Goal: Use online tool/utility: Use online tool/utility

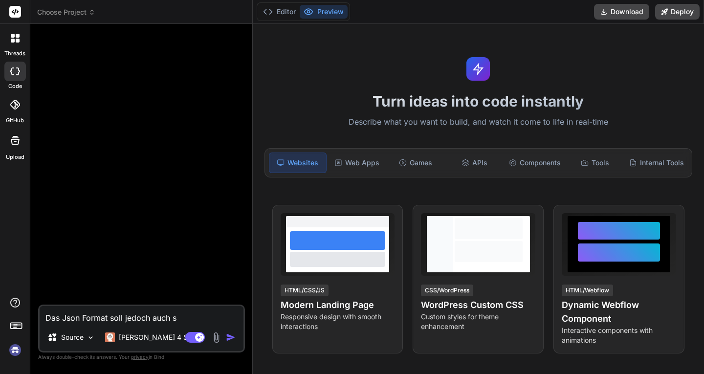
type textarea "x"
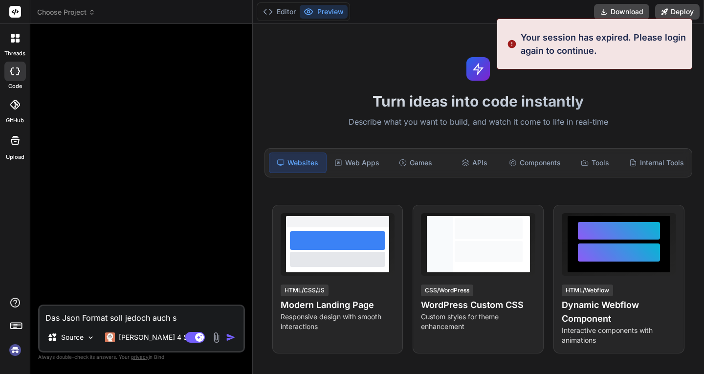
click at [462, 19] on div "Editor Preview Download Deploy" at bounding box center [478, 12] width 451 height 24
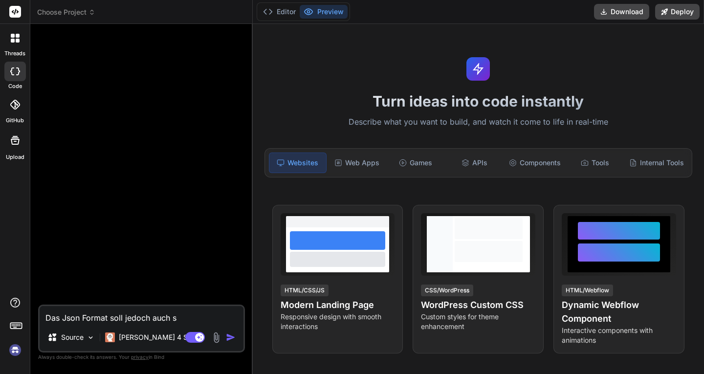
click at [81, 317] on textarea "Das Json Format soll jedoch auch s" at bounding box center [142, 315] width 204 height 18
type textarea "x"
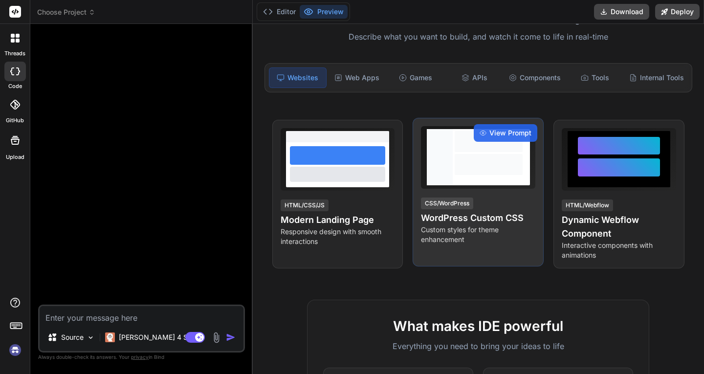
scroll to position [86, 0]
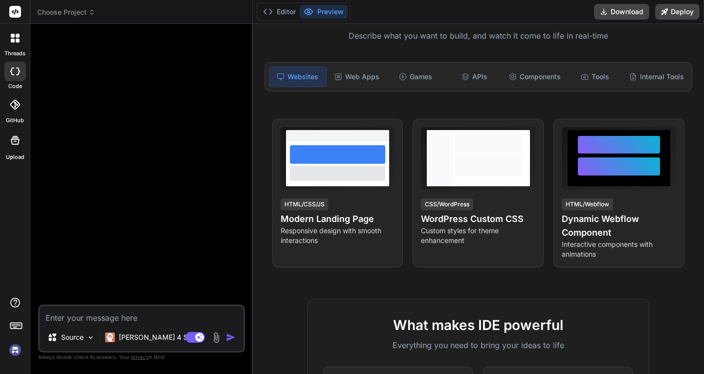
click at [11, 351] on img at bounding box center [15, 349] width 17 height 17
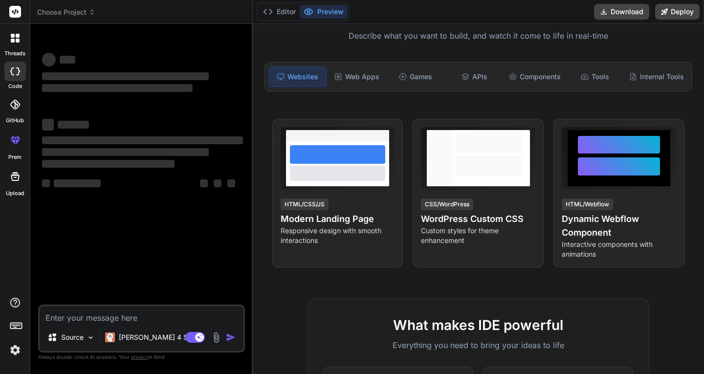
type textarea "x"
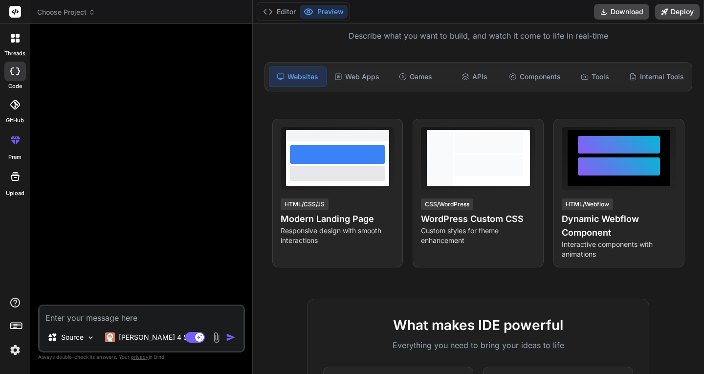
click at [77, 314] on textarea at bounding box center [142, 315] width 204 height 18
paste textarea "Create a website that is created to generate the perfect training to gain muscl…"
type textarea "Create a website that is created to generate the perfect training to gain muscl…"
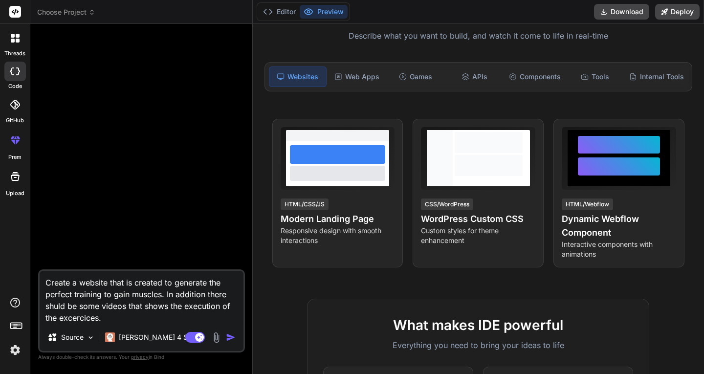
type textarea "x"
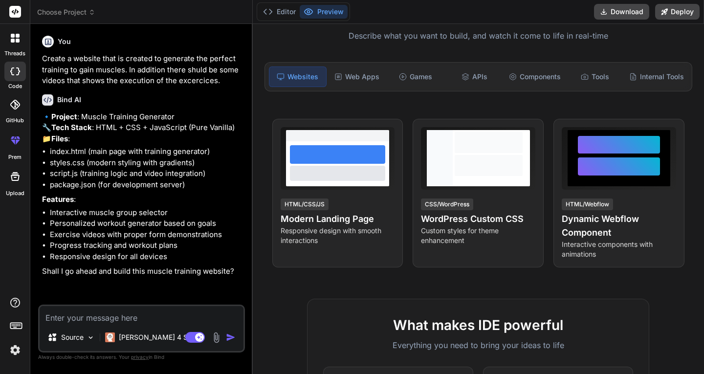
type textarea "x"
click at [91, 315] on textarea at bounding box center [142, 315] width 204 height 18
type textarea "y"
type textarea "x"
type textarea "ye"
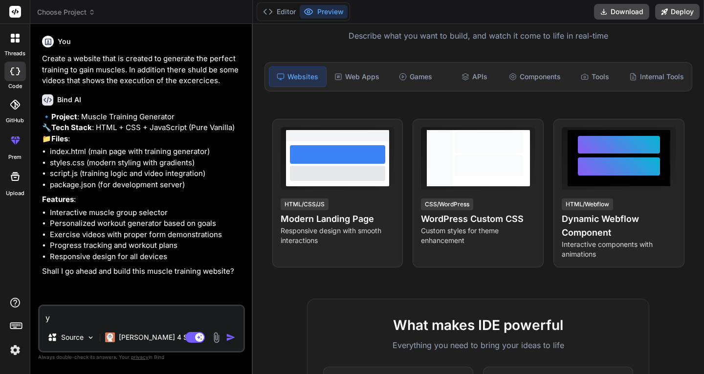
type textarea "x"
type textarea "yes"
type textarea "x"
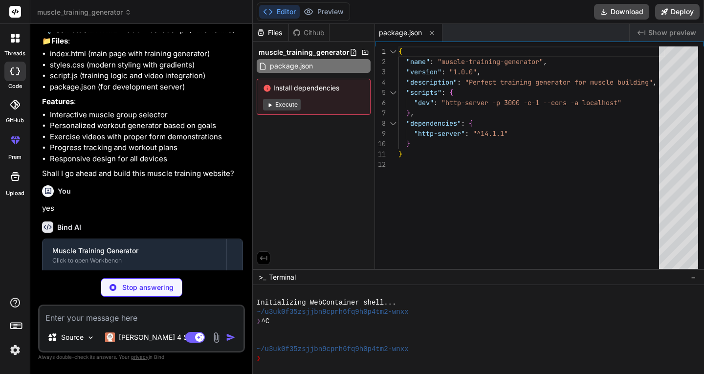
scroll to position [166, 0]
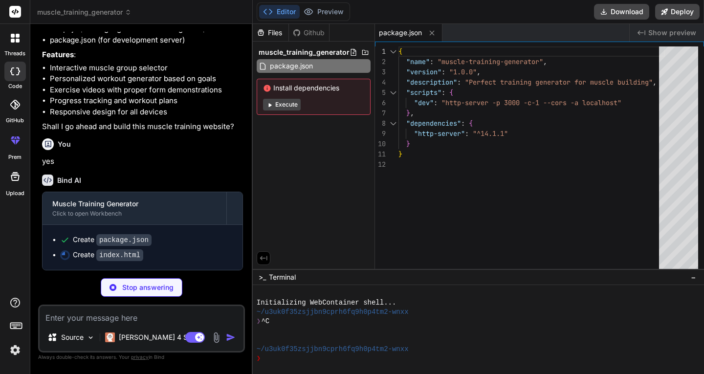
type textarea "x"
type textarea "</div> </div> <script src="script.js"></script> </body> </html>"
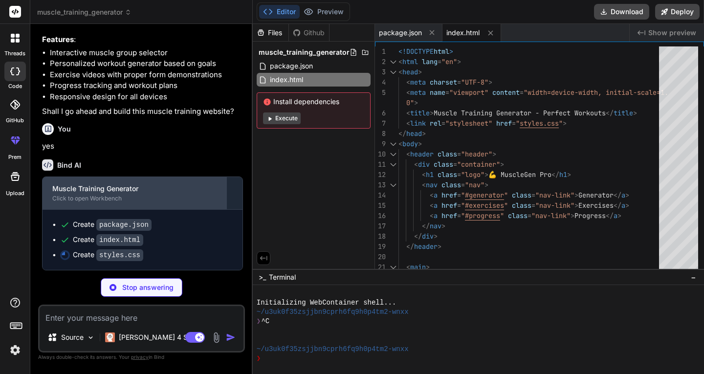
scroll to position [181, 0]
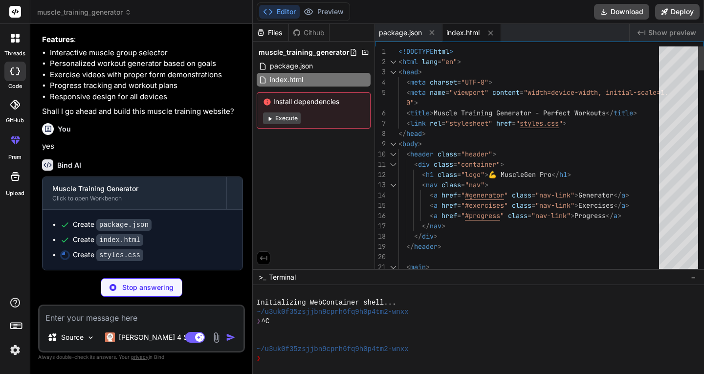
type textarea "x"
type textarea "gap: 1rem; } .muscle-groups { grid-template-columns: repeat(2, 1fr); } }"
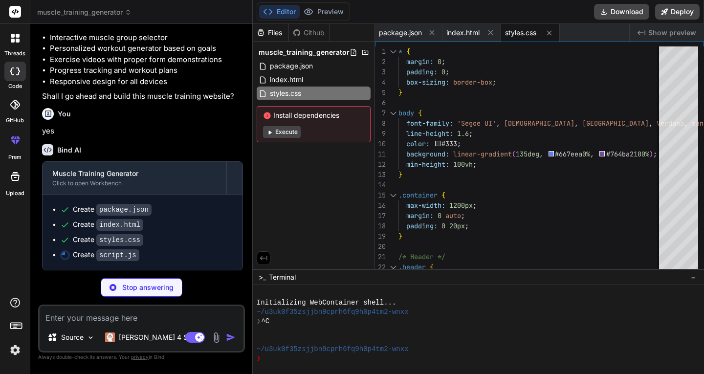
scroll to position [196, 0]
type textarea "x"
type textarea "});"
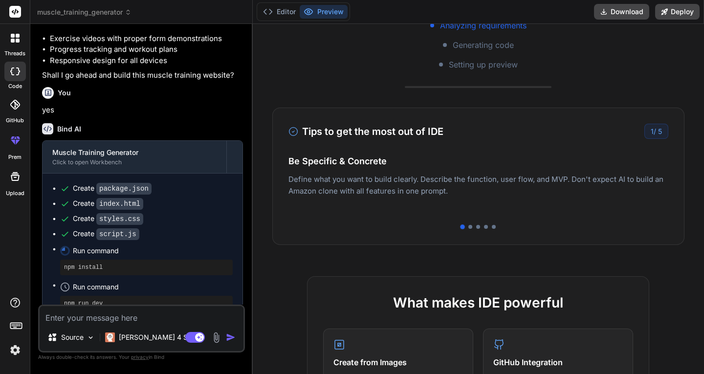
scroll to position [205, 0]
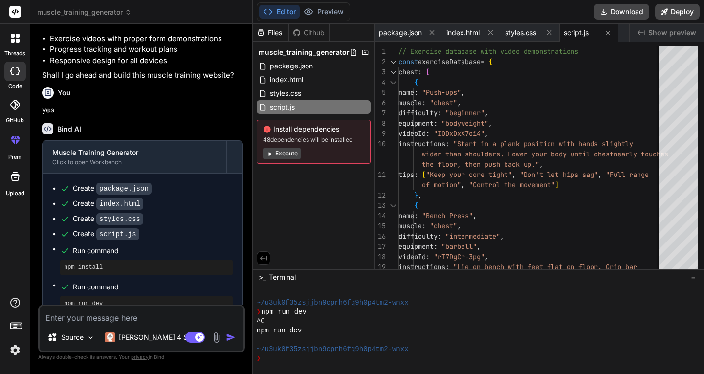
type textarea "x"
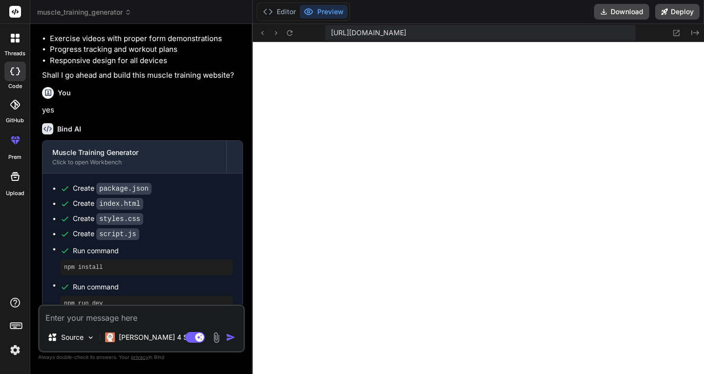
scroll to position [492, 0]
click at [123, 314] on textarea at bounding box center [142, 315] width 204 height 18
type textarea "d"
type textarea "x"
type textarea "di"
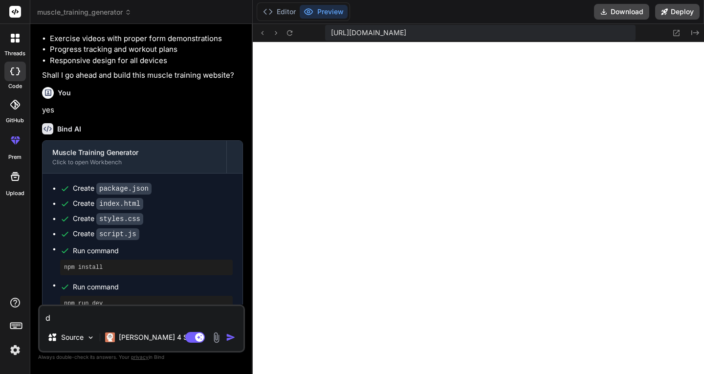
type textarea "x"
type textarea "die"
type textarea "x"
type textarea "die"
type textarea "x"
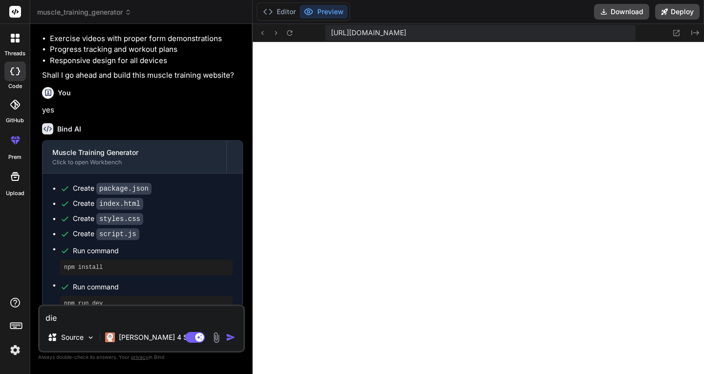
type textarea "die W"
type textarea "x"
type textarea "die We"
type textarea "x"
type textarea "die Web"
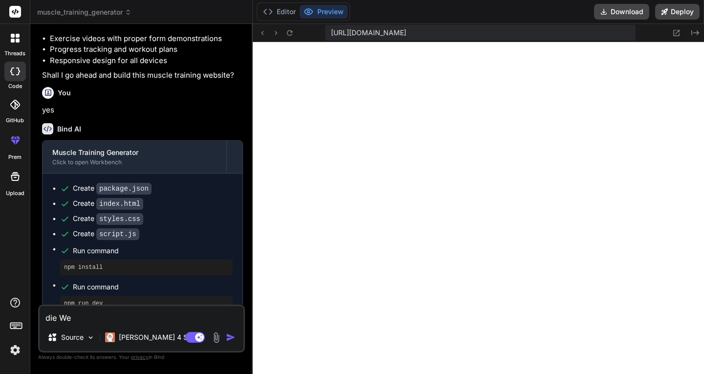
type textarea "x"
type textarea "die Webs"
type textarea "x"
type textarea "die Websi"
type textarea "x"
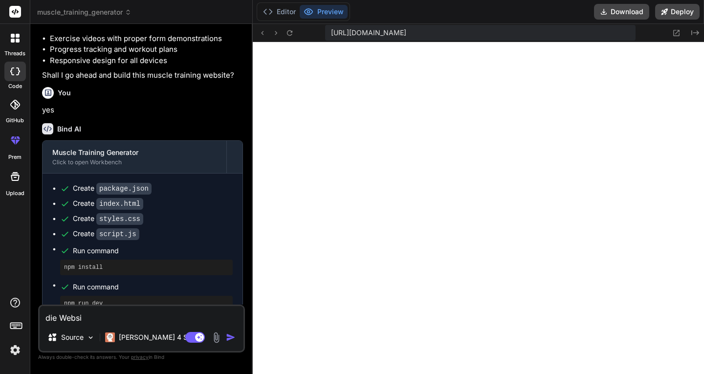
type textarea "die Websit"
type textarea "x"
type textarea "die Website"
type textarea "x"
type textarea "die Website"
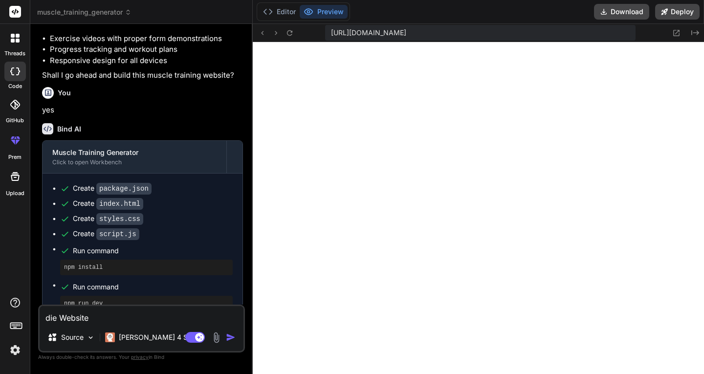
type textarea "x"
type textarea "die Website s"
type textarea "x"
type textarea "die Website so"
type textarea "x"
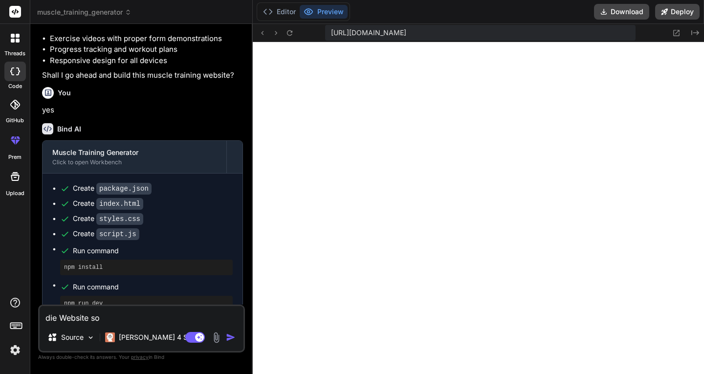
type textarea "die Website sol"
type textarea "x"
type textarea "die Website soll"
type textarea "x"
type textarea "die Website soll"
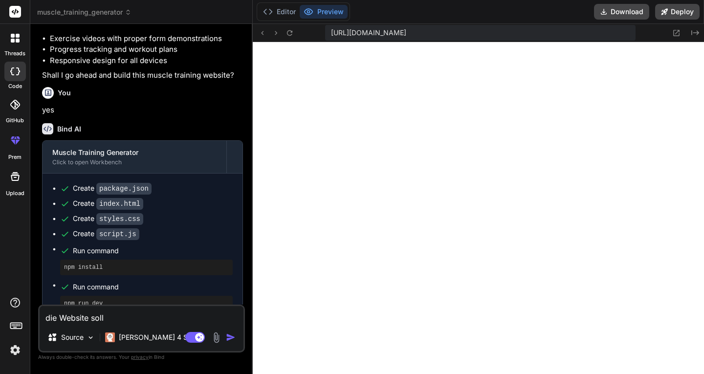
type textarea "x"
type textarea "die Website soll a"
type textarea "x"
type textarea "die Website soll au"
type textarea "x"
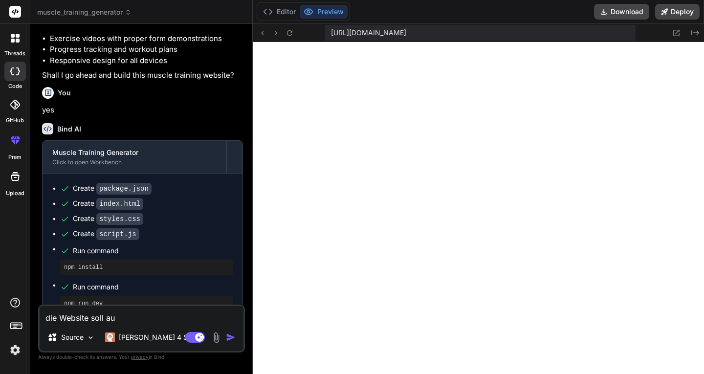
type textarea "die Website soll auf"
type textarea "x"
type textarea "die Website soll auf"
type textarea "x"
type textarea "die Website soll auf d"
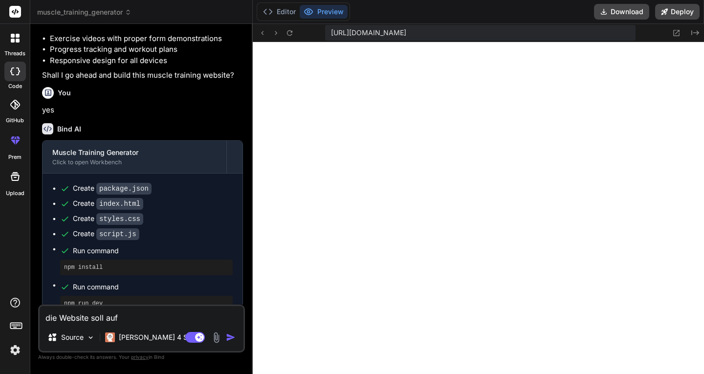
type textarea "x"
type textarea "die Website soll auf de"
type textarea "x"
type textarea "die Website soll auf deu"
type textarea "x"
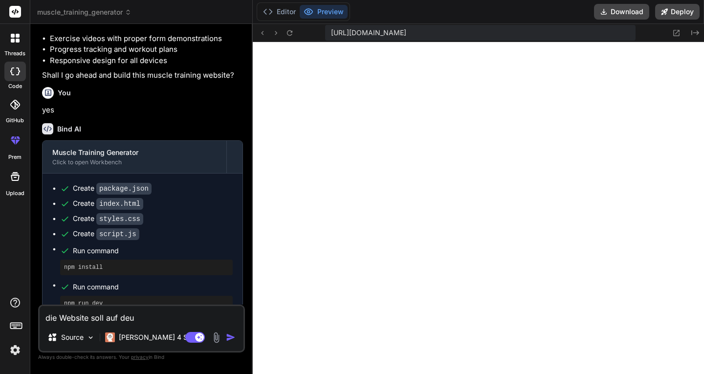
type textarea "die Website soll auf deut"
type textarea "x"
type textarea "die Website soll auf deuts"
type textarea "x"
type textarea "die Website soll auf deutsc"
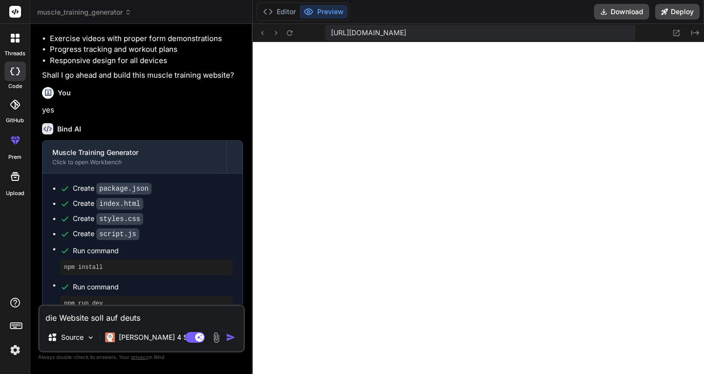
type textarea "x"
type textarea "die Website soll auf deutsch"
type textarea "x"
type textarea "die Website soll auf deutsch"
type textarea "x"
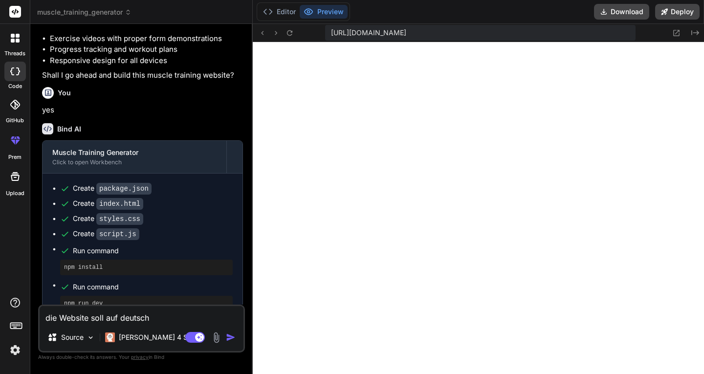
type textarea "die Website soll auf deutsch s"
type textarea "x"
type textarea "die Website soll auf deutsch se"
type textarea "x"
type textarea "die Website soll auf deutsch sei"
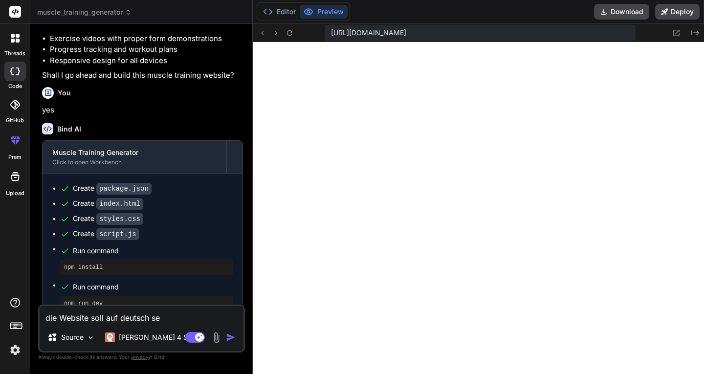
type textarea "x"
type textarea "die Website soll auf deutsch sein"
type textarea "x"
type textarea "die Website soll auf deutsch sein."
type textarea "x"
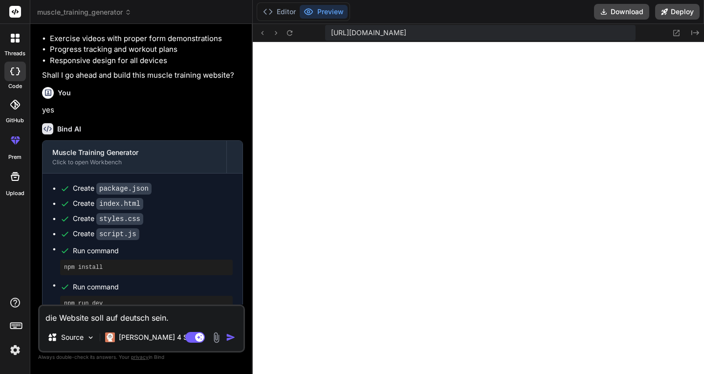
type textarea "die Website soll auf deutsch sein."
type textarea "x"
type textarea "die Website soll auf deutsch sein. D"
type textarea "x"
type textarea "die Website soll auf deutsch sein. De"
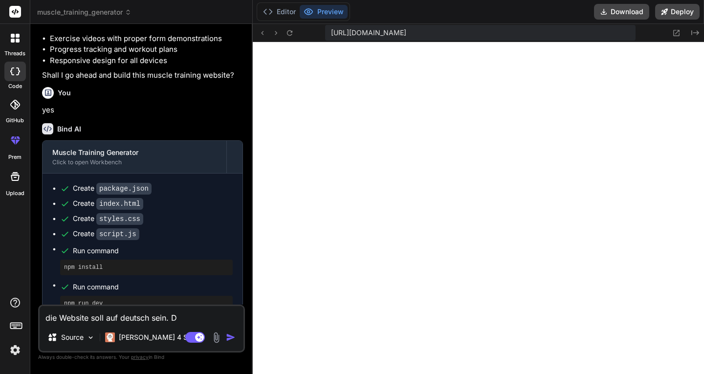
type textarea "x"
type textarea "die Website soll auf deutsch sein. Der"
type textarea "x"
type textarea "die Website soll auf deutsch sein. Der"
type textarea "x"
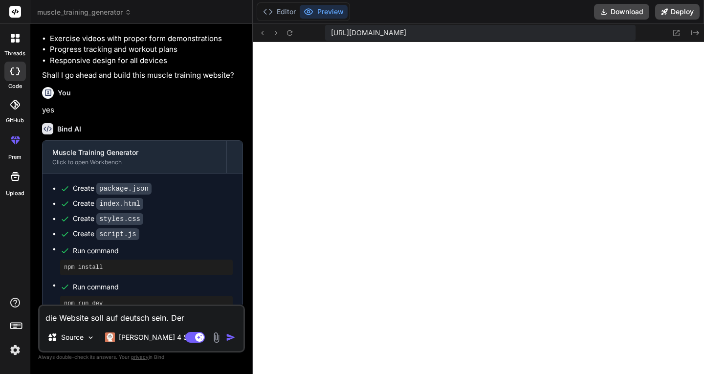
type textarea "die Website soll auf deutsch sein. Der h"
type textarea "x"
type textarea "die Website soll auf deutsch sein. Der hi"
type textarea "x"
type textarea "die Website soll auf deutsch sein. Der hin"
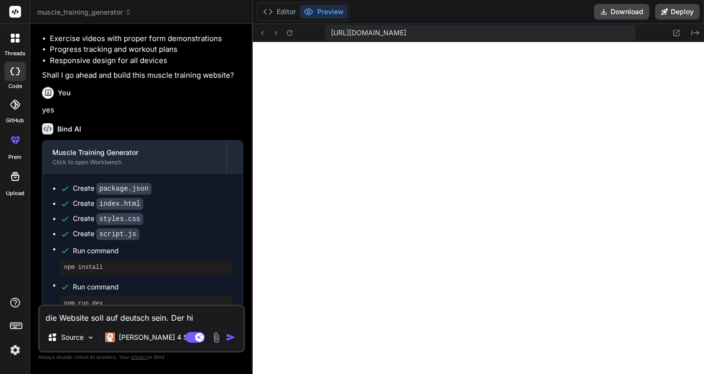
type textarea "x"
type textarea "die Website soll auf deutsch sein. Der hint"
type textarea "x"
type textarea "die Website soll auf deutsch sein. Der hinte"
type textarea "x"
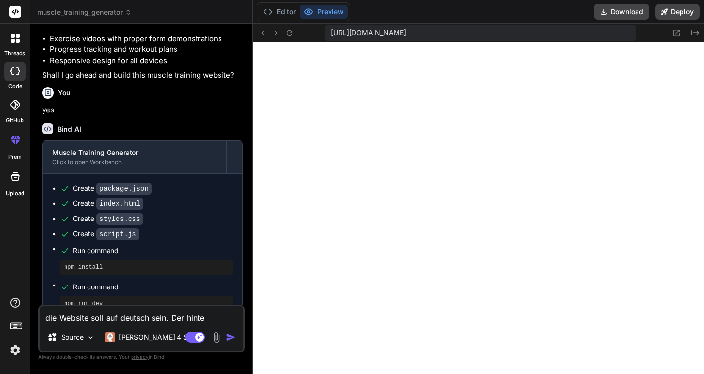
type textarea "die Website soll auf deutsch sein. Der hinter"
type textarea "x"
type textarea "die Website soll auf deutsch sein. Der hinterg"
type textarea "x"
type textarea "die Website soll auf deutsch sein. Der hintergr"
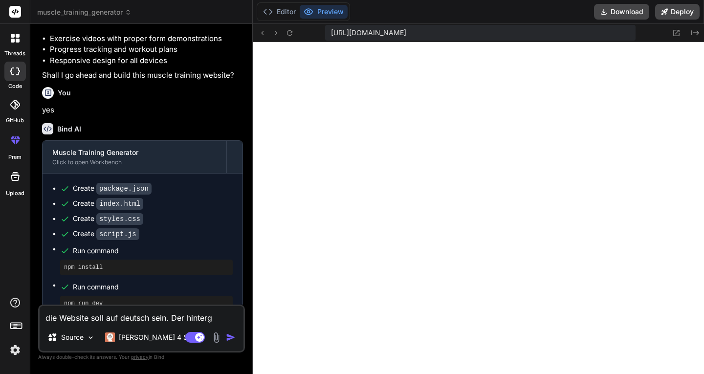
type textarea "x"
type textarea "die Website soll auf deutsch sein. Der hintergru"
type textarea "x"
type textarea "die Website soll auf deutsch sein. Der hintergrun"
type textarea "x"
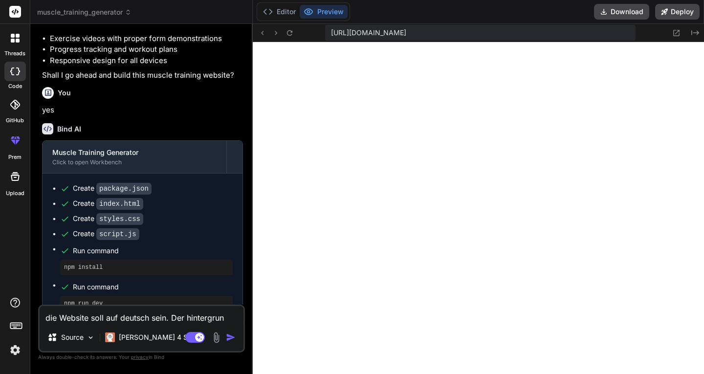
type textarea "die Website soll auf deutsch sein. Der hintergrund"
type textarea "x"
type textarea "die Website soll auf deutsch sein. Der hintergrund"
type textarea "x"
type textarea "die Website soll auf deutsch sein. Der hintergrund d"
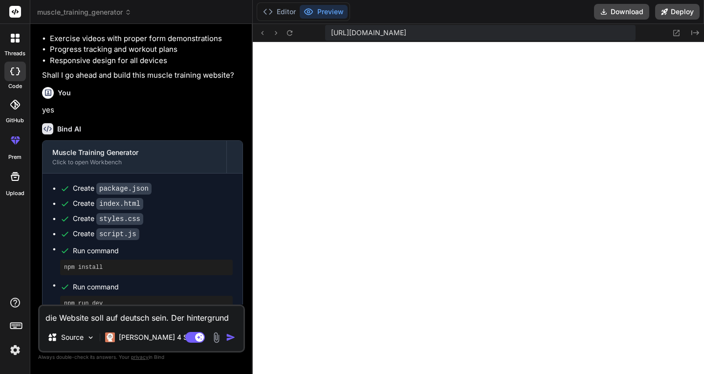
type textarea "x"
type textarea "die Website soll auf deutsch sein. Der hintergrund di"
type textarea "x"
type textarea "die Website soll auf deutsch sein. Der hintergrund die"
type textarea "x"
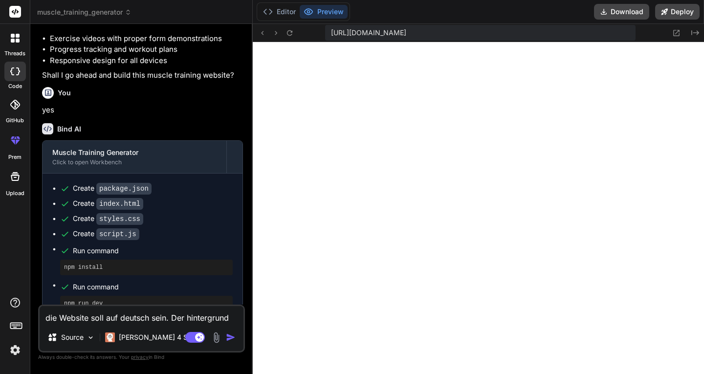
type textarea "die Website soll auf deutsch sein. Der hintergrund die"
type textarea "x"
type textarea "die Website soll auf deutsch sein. Der hintergrund die"
type textarea "x"
type textarea "die Website soll auf deutsch sein. Der hintergrund di"
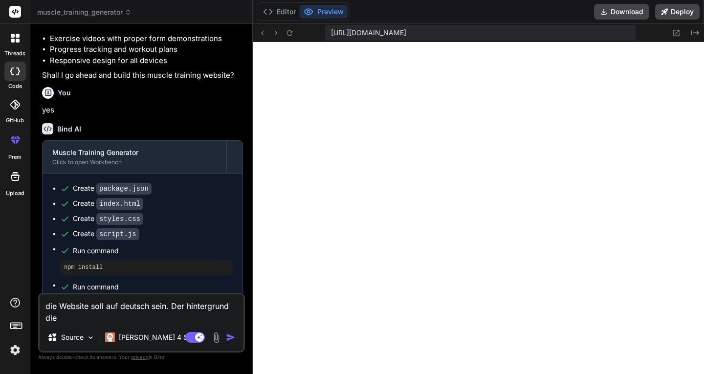
type textarea "x"
type textarea "die Website soll auf deutsch sein. Der hintergrund d"
type textarea "x"
type textarea "die Website soll auf deutsch sein. Der hintergrund"
type textarea "x"
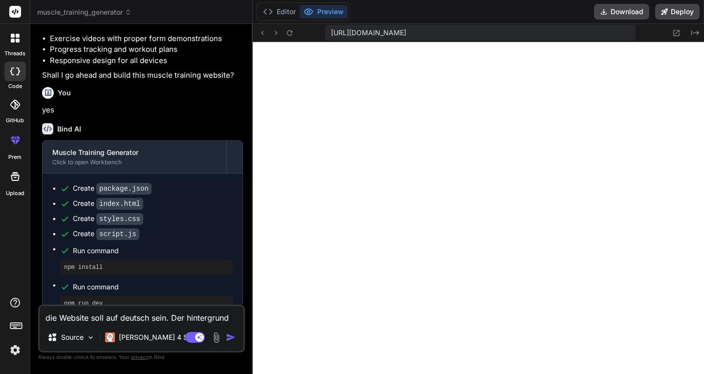
type textarea "die Website soll auf deutsch sein. Der hintergrund u"
type textarea "x"
type textarea "die Website soll auf deutsch sein. Der hintergrund un"
type textarea "x"
type textarea "die Website soll auf deutsch sein. Der hintergrund und"
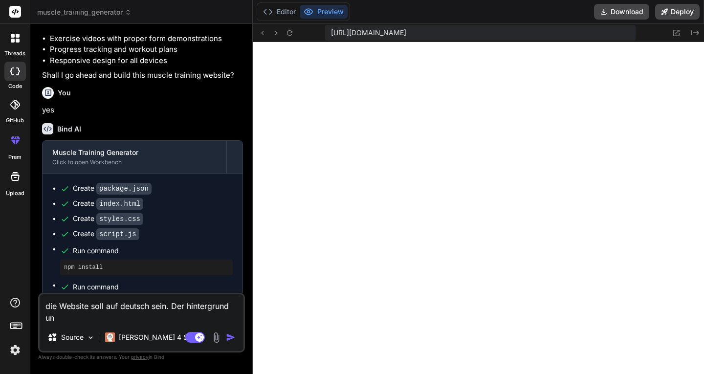
type textarea "x"
type textarea "die Website soll auf deutsch sein. Der hintergrund und"
type textarea "x"
type textarea "die Website soll auf deutsch sein. Der hintergrund und d"
type textarea "x"
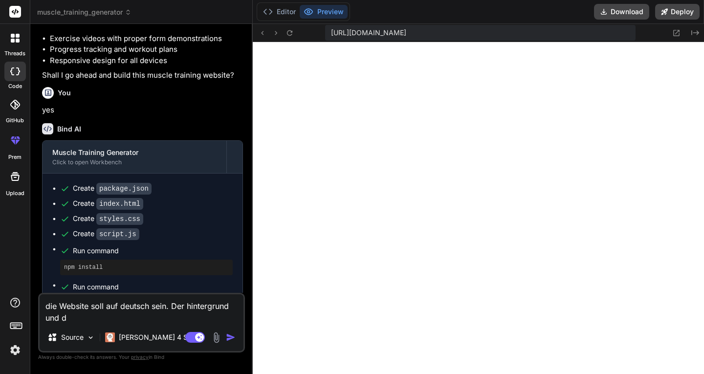
type textarea "die Website soll auf deutsch sein. Der hintergrund und di"
type textarea "x"
type textarea "die Website soll auf deutsch sein. Der hintergrund und die"
type textarea "x"
type textarea "die Website soll auf deutsch sein. Der hintergrund und die"
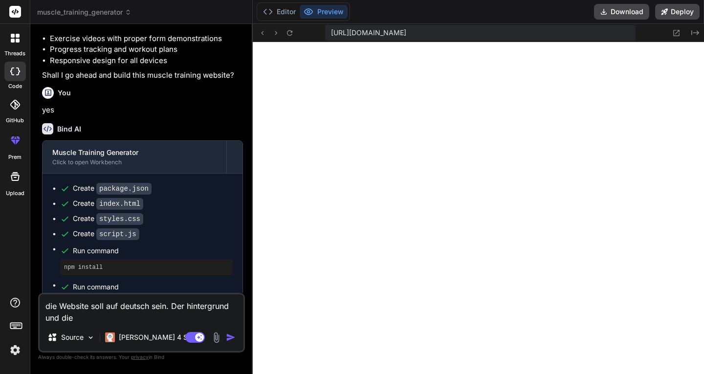
type textarea "x"
type textarea "die Website soll auf deutsch sein. Der hintergrund und die f"
type textarea "x"
type textarea "die Website soll auf deutsch sein. Der hintergrund und die"
type textarea "x"
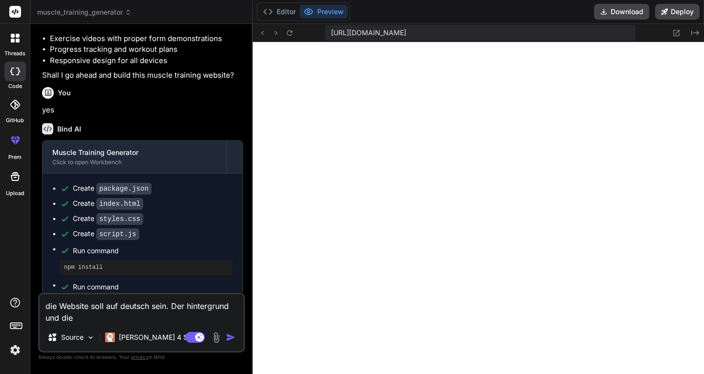
type textarea "die Website soll auf deutsch sein. Der hintergrund und die F"
type textarea "x"
type textarea "die Website soll auf deutsch sein. Der hintergrund und die Fa"
type textarea "x"
type textarea "die Website soll auf deutsch sein. Der hintergrund und die Far"
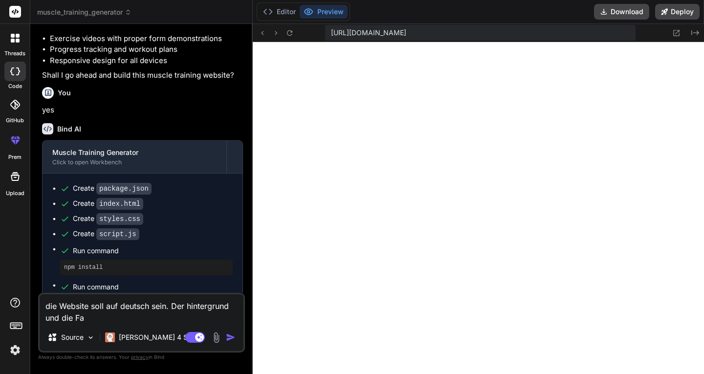
type textarea "x"
type textarea "die Website soll auf deutsch sein. Der hintergrund und die Farb"
type textarea "x"
type textarea "die Website soll auf deutsch sein. Der hintergrund und die Farbe"
type textarea "x"
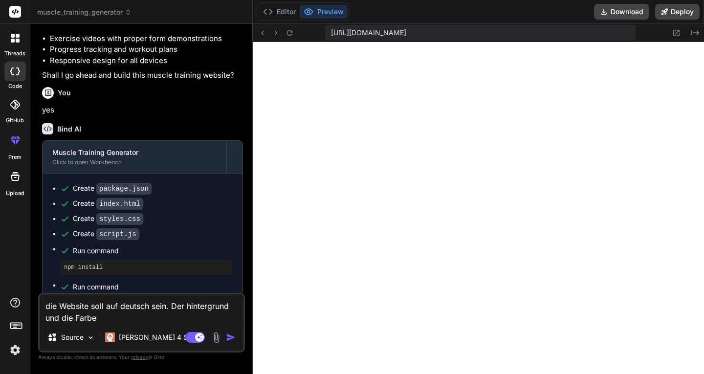
type textarea "die Website soll auf deutsch sein. Der hintergrund und die Farben"
type textarea "x"
type textarea "die Website soll auf deutsch sein. Der hintergrund und die Farben"
type textarea "x"
type textarea "die Website soll auf deutsch sein. Der hintergrund und die Farben d"
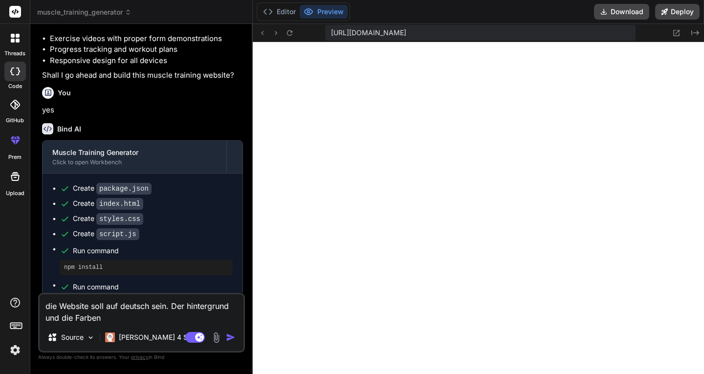
type textarea "x"
type textarea "die Website soll auf deutsch sein. Der hintergrund und die Farben de"
type textarea "x"
type textarea "die Website soll auf deutsch sein. Der hintergrund und die Farben der"
type textarea "x"
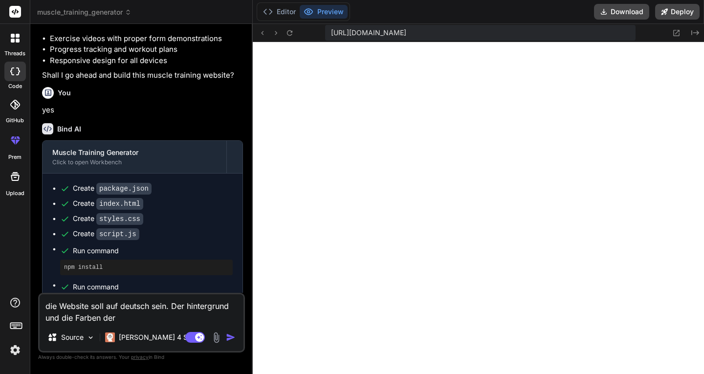
type textarea "die Website soll auf deutsch sein. Der hintergrund und die Farben der"
type textarea "x"
type textarea "die Website soll auf deutsch sein. Der hintergrund und die Farben der w"
type textarea "x"
type textarea "die Website soll auf deutsch sein. Der hintergrund und die Farben der we"
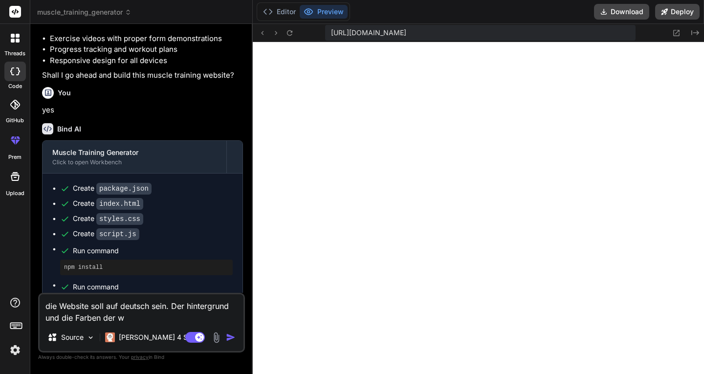
type textarea "x"
type textarea "die Website soll auf deutsch sein. Der hintergrund und die Farben der web"
type textarea "x"
type textarea "die Website soll auf deutsch sein. Der hintergrund und die Farben der webs"
type textarea "x"
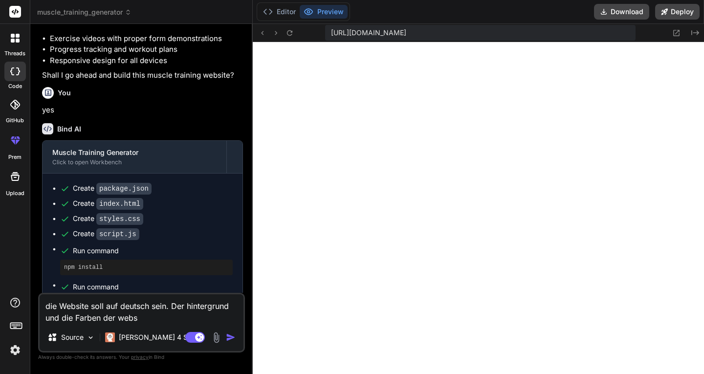
type textarea "die Website soll auf deutsch sein. Der hintergrund und die Farben der webse"
type textarea "x"
type textarea "die Website soll auf deutsch sein. Der hintergrund und die Farben der websei"
type textarea "x"
type textarea "die Website soll auf deutsch sein. Der hintergrund und die Farben der webseit"
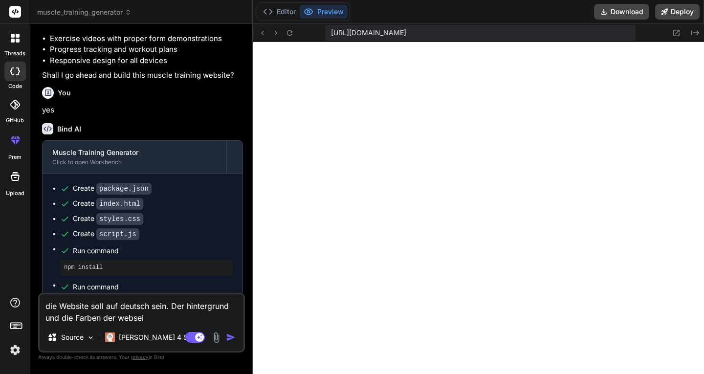
type textarea "x"
type textarea "die Website soll auf deutsch sein. Der hintergrund und die Farben der webseite"
type textarea "x"
type textarea "die Website soll auf deutsch sein. Der hintergrund und die Farben der webseite"
click at [210, 315] on textarea "die Website soll auf deutsch sein. Der hintergrund und die Farben der webseite …" at bounding box center [142, 308] width 204 height 29
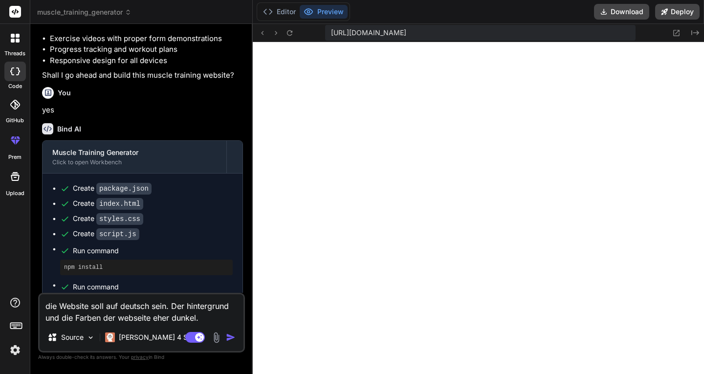
click at [212, 314] on textarea "die Website soll auf deutsch sein. Der hintergrund und die Farben der webseite …" at bounding box center [142, 308] width 204 height 29
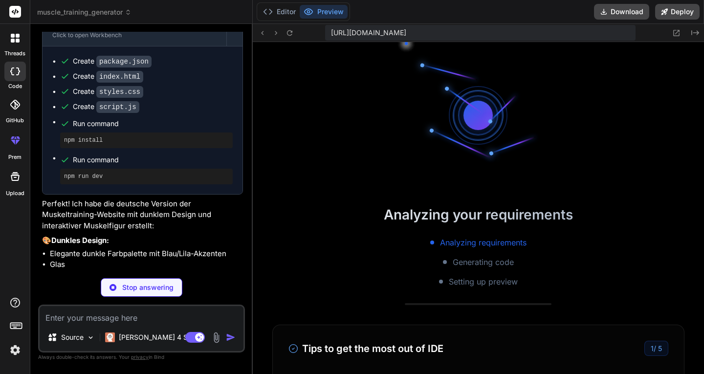
scroll to position [1077, 0]
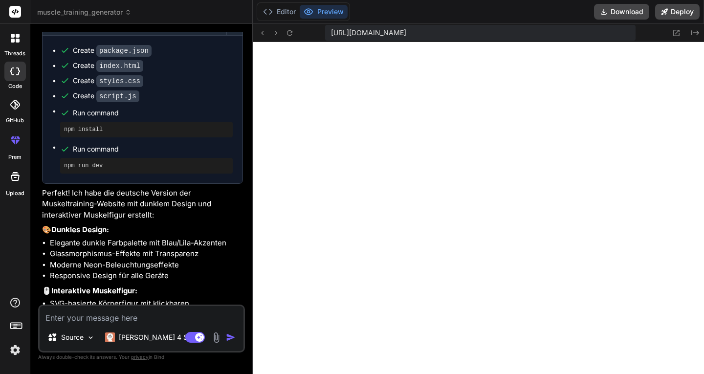
click at [102, 316] on textarea at bounding box center [142, 315] width 204 height 18
click at [216, 335] on img at bounding box center [216, 337] width 11 height 11
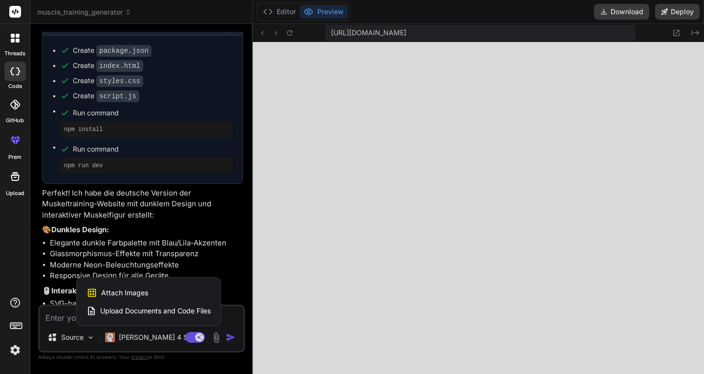
click at [137, 295] on span "Attach Images" at bounding box center [124, 293] width 47 height 10
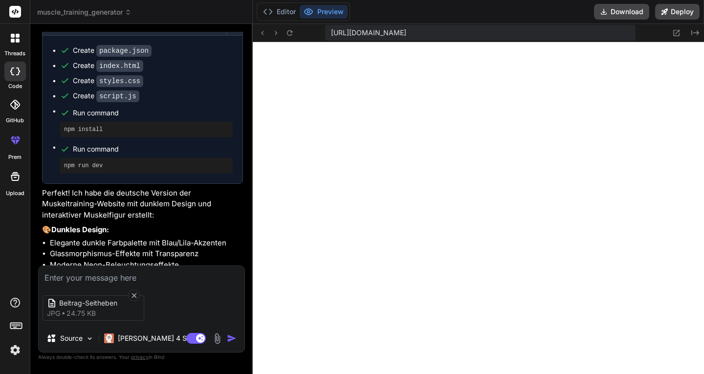
click at [64, 277] on textarea at bounding box center [142, 275] width 206 height 18
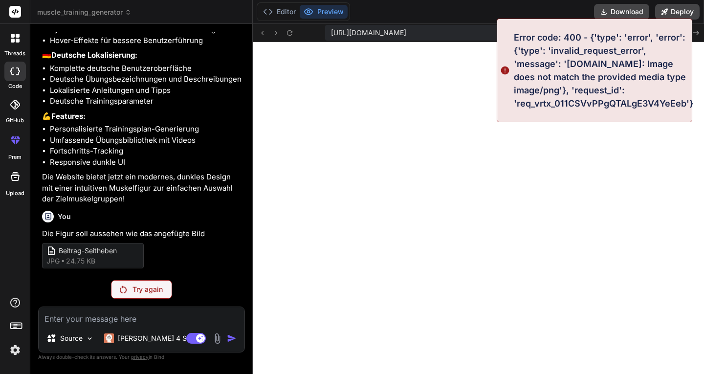
scroll to position [1504, 0]
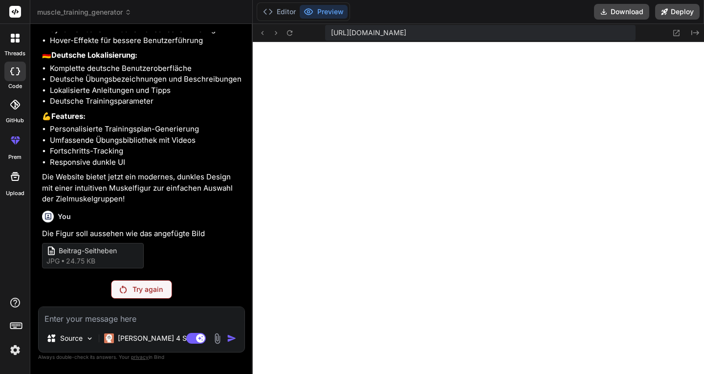
click at [134, 287] on p "Try again" at bounding box center [147, 289] width 30 height 10
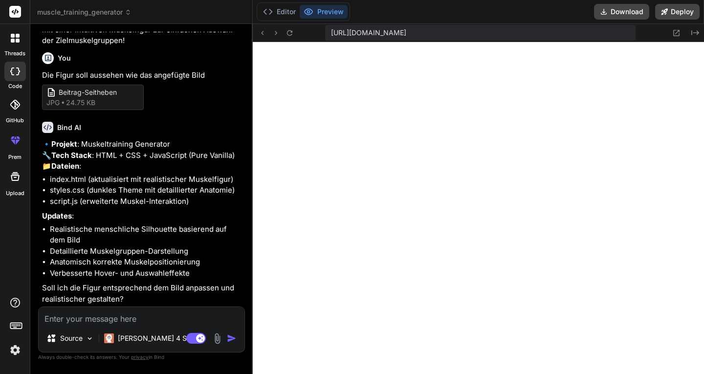
scroll to position [1684, 0]
click at [86, 316] on textarea at bounding box center [142, 316] width 206 height 18
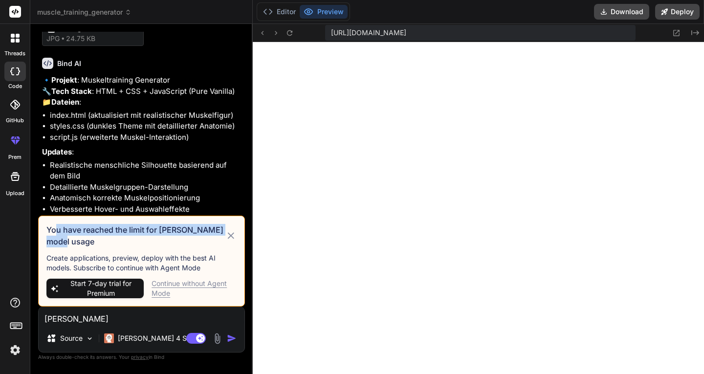
drag, startPoint x: 54, startPoint y: 231, endPoint x: 181, endPoint y: 243, distance: 127.6
click at [181, 243] on h3 "You have reached the limit for [PERSON_NAME] model usage" at bounding box center [135, 235] width 179 height 23
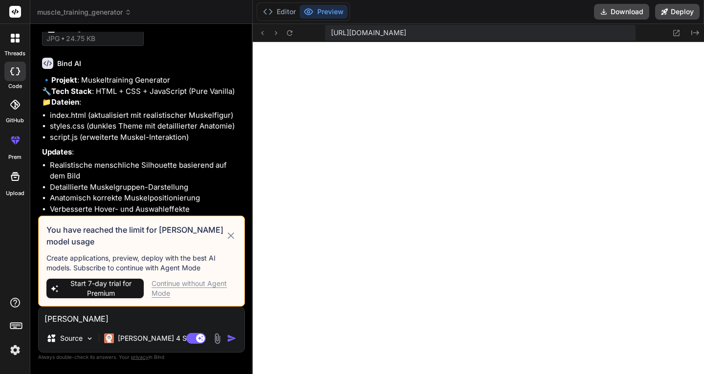
click at [149, 257] on p "Create applications, preview, deploy with the best AI models. Subscribe to cont…" at bounding box center [141, 263] width 190 height 20
click at [227, 234] on icon at bounding box center [230, 236] width 11 height 12
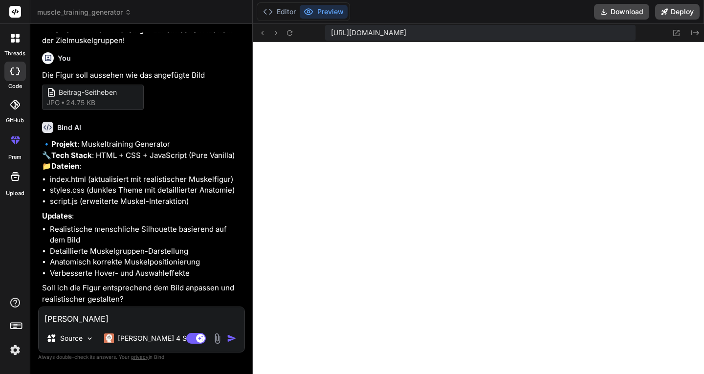
click at [70, 313] on textarea "[PERSON_NAME]" at bounding box center [142, 316] width 206 height 18
click at [231, 337] on img "button" at bounding box center [232, 338] width 10 height 10
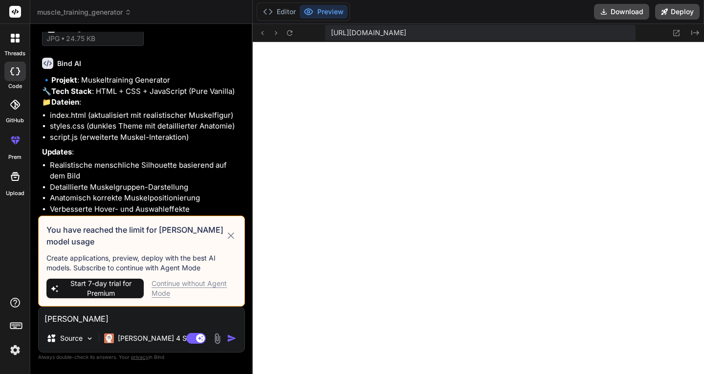
click at [231, 234] on icon at bounding box center [230, 236] width 11 height 12
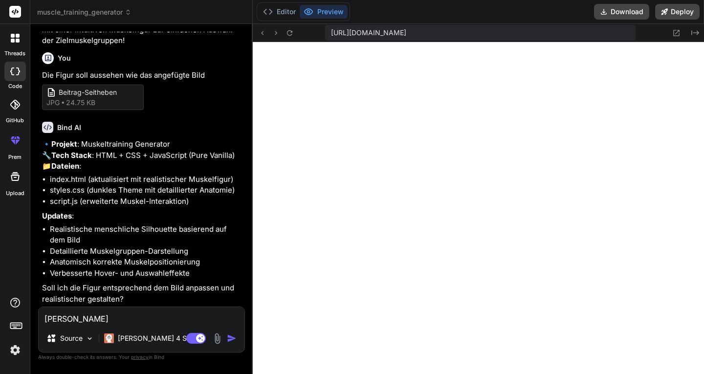
click at [120, 322] on textarea "[PERSON_NAME]" at bounding box center [142, 316] width 206 height 18
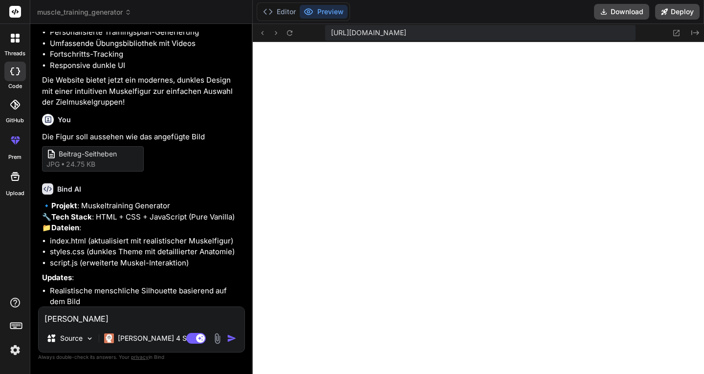
scroll to position [1558, 0]
click at [118, 143] on p "Die Figur soll aussehen wie das angefügte Bild" at bounding box center [142, 137] width 201 height 11
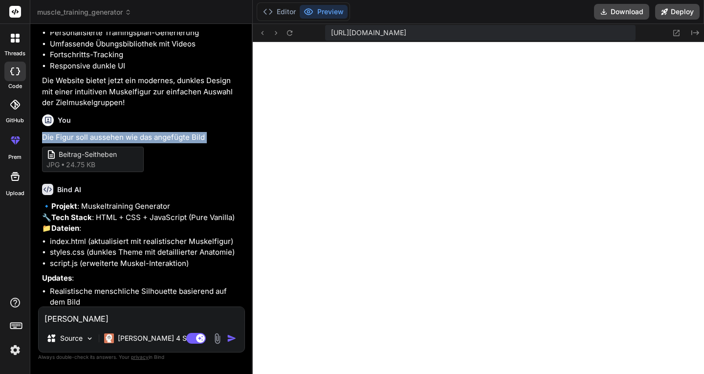
click at [118, 143] on p "Die Figur soll aussehen wie das angefügte Bild" at bounding box center [142, 137] width 201 height 11
click at [99, 143] on p "Die Figur soll aussehen wie das angefügte Bild" at bounding box center [142, 137] width 201 height 11
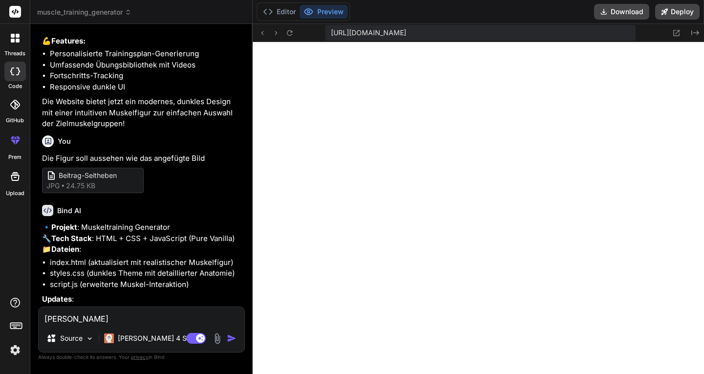
scroll to position [1536, 0]
click at [67, 165] on p "Die Figur soll aussehen wie das angefügte Bild" at bounding box center [142, 158] width 201 height 11
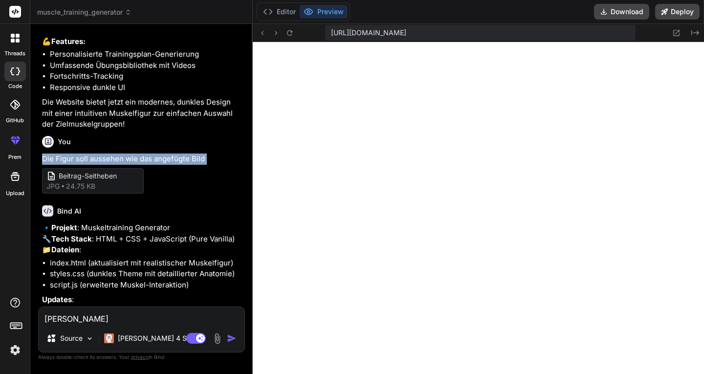
click at [67, 165] on p "Die Figur soll aussehen wie das angefügte Bild" at bounding box center [142, 158] width 201 height 11
click at [53, 148] on div at bounding box center [48, 142] width 12 height 12
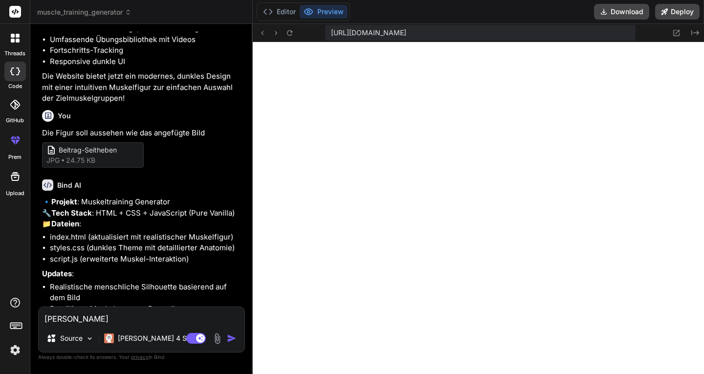
scroll to position [1562, 0]
click at [68, 156] on span "Beitrag-Seitheben" at bounding box center [98, 151] width 78 height 10
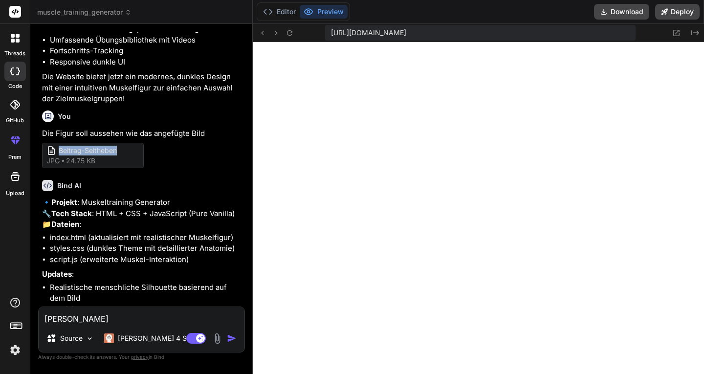
scroll to position [1464, 0]
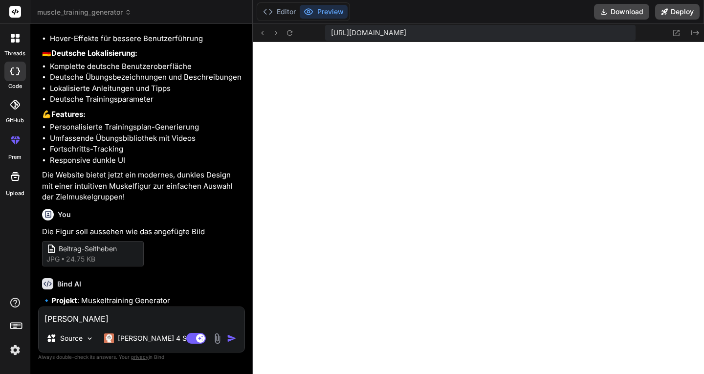
drag, startPoint x: 68, startPoint y: 196, endPoint x: 73, endPoint y: 255, distance: 58.3
click at [73, 220] on div "You" at bounding box center [142, 215] width 201 height 12
drag, startPoint x: 73, startPoint y: 255, endPoint x: 67, endPoint y: 254, distance: 5.4
click at [67, 219] on h6 "You" at bounding box center [64, 215] width 13 height 10
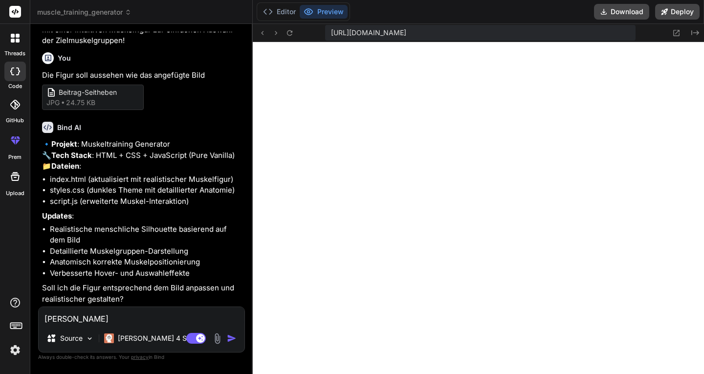
scroll to position [1684, 0]
click at [57, 321] on textarea "[PERSON_NAME]" at bounding box center [142, 316] width 206 height 18
click at [219, 341] on img at bounding box center [217, 338] width 11 height 11
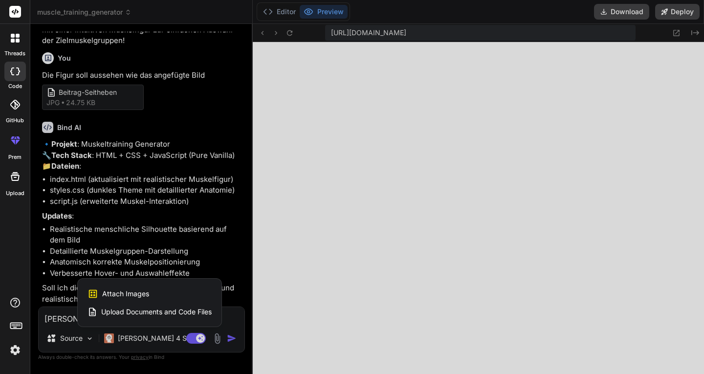
click at [173, 237] on div at bounding box center [352, 187] width 704 height 374
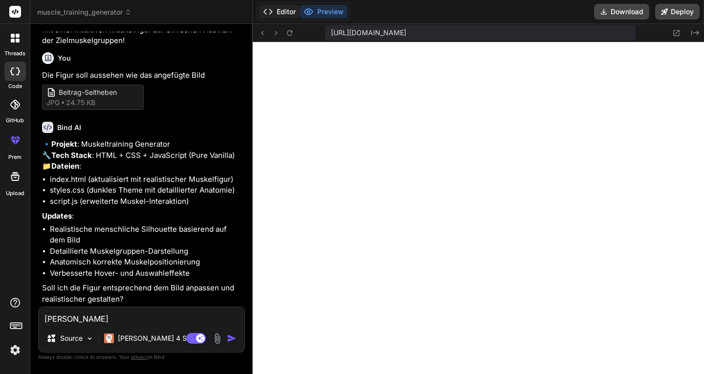
click at [288, 11] on button "Editor" at bounding box center [279, 12] width 41 height 14
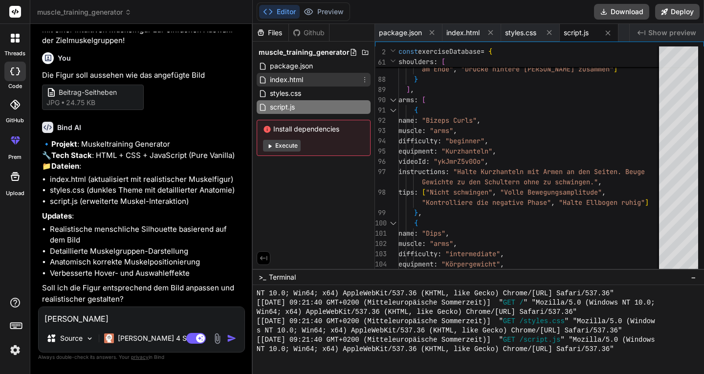
click at [276, 82] on span "index.html" at bounding box center [286, 80] width 35 height 12
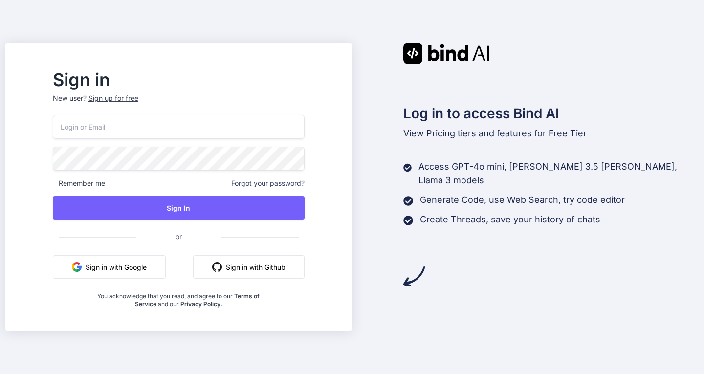
click at [138, 272] on button "Sign in with Google" at bounding box center [109, 266] width 113 height 23
